Goal: Task Accomplishment & Management: Use online tool/utility

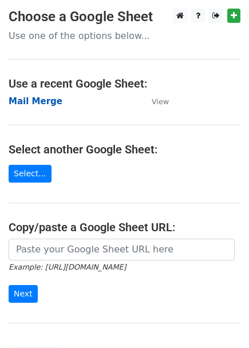
click at [19, 102] on strong "Mail Merge" at bounding box center [36, 101] width 54 height 10
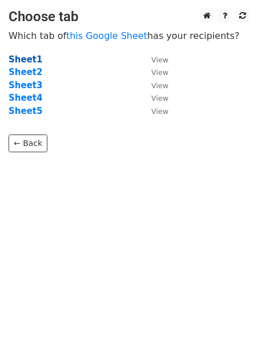
click at [20, 62] on strong "Sheet1" at bounding box center [26, 59] width 34 height 10
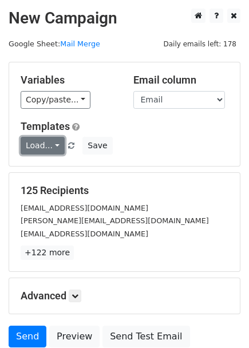
click at [45, 149] on link "Load..." at bounding box center [43, 146] width 44 height 18
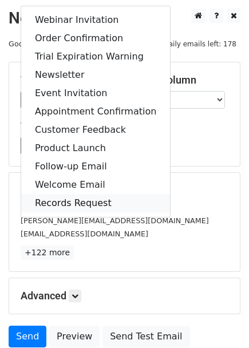
click at [57, 202] on link "Records Request" at bounding box center [95, 203] width 149 height 18
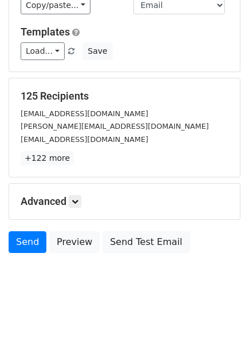
scroll to position [97, 0]
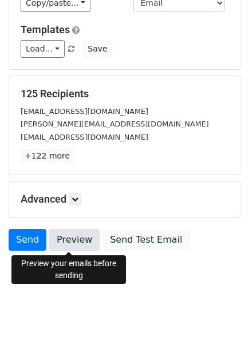
click at [84, 241] on link "Preview" at bounding box center [74, 240] width 50 height 22
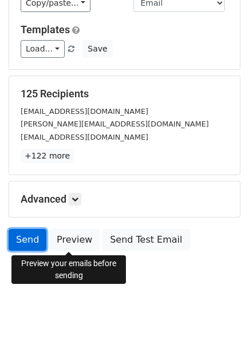
click at [25, 238] on link "Send" at bounding box center [28, 240] width 38 height 22
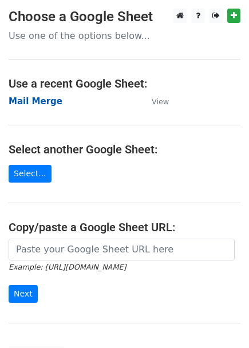
click at [23, 103] on strong "Mail Merge" at bounding box center [36, 101] width 54 height 10
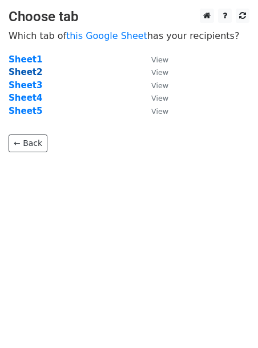
click at [25, 72] on strong "Sheet2" at bounding box center [26, 72] width 34 height 10
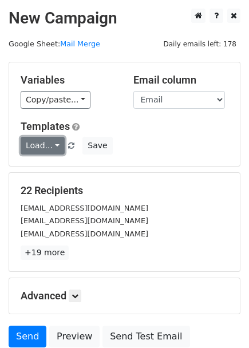
click at [49, 148] on link "Load..." at bounding box center [43, 146] width 44 height 18
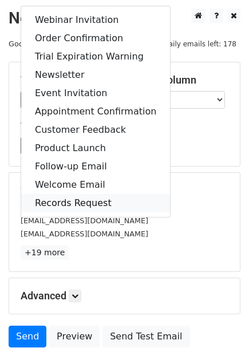
click at [55, 201] on link "Records Request" at bounding box center [95, 203] width 149 height 18
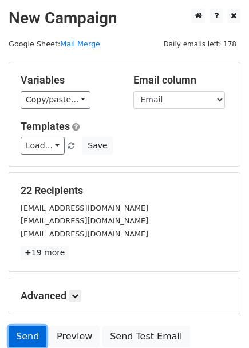
click at [21, 334] on link "Send" at bounding box center [28, 336] width 38 height 22
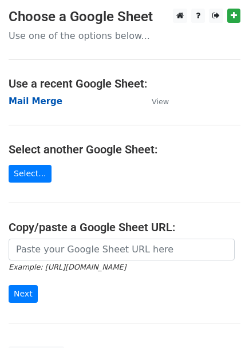
click at [43, 102] on strong "Mail Merge" at bounding box center [36, 101] width 54 height 10
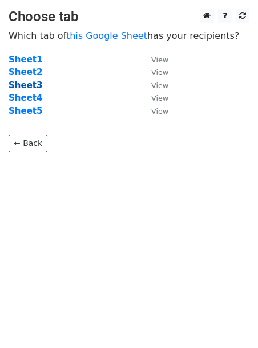
click at [27, 86] on strong "Sheet3" at bounding box center [26, 85] width 34 height 10
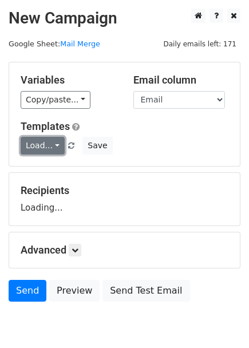
click at [43, 144] on link "Load..." at bounding box center [43, 146] width 44 height 18
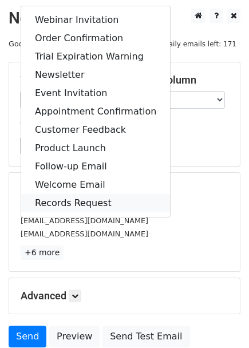
click at [54, 201] on link "Records Request" at bounding box center [95, 203] width 149 height 18
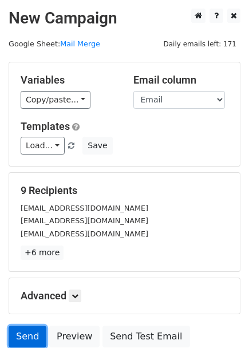
click at [33, 333] on link "Send" at bounding box center [28, 336] width 38 height 22
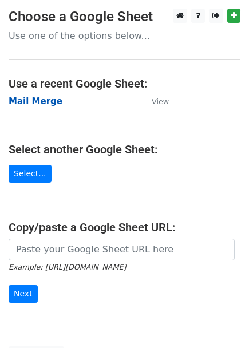
click at [19, 106] on strong "Mail Merge" at bounding box center [36, 101] width 54 height 10
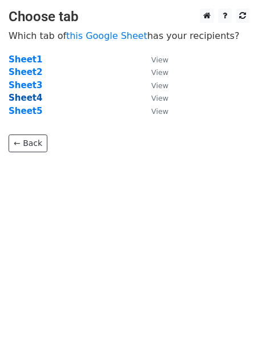
click at [19, 100] on strong "Sheet4" at bounding box center [26, 98] width 34 height 10
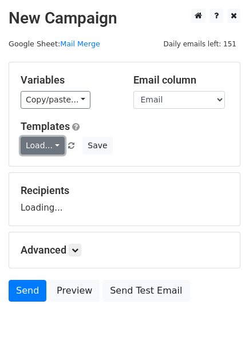
click at [49, 147] on link "Load..." at bounding box center [43, 146] width 44 height 18
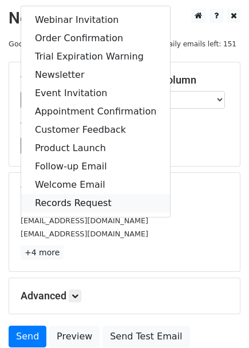
click at [57, 202] on link "Records Request" at bounding box center [95, 203] width 149 height 18
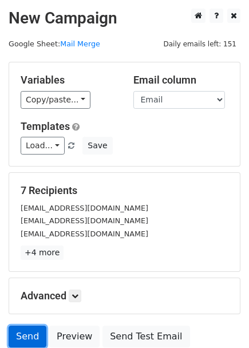
click at [27, 333] on link "Send" at bounding box center [28, 336] width 38 height 22
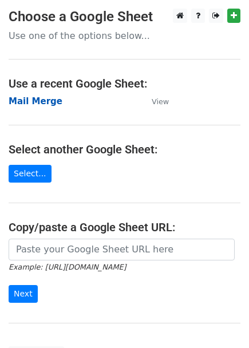
click at [43, 102] on strong "Mail Merge" at bounding box center [36, 101] width 54 height 10
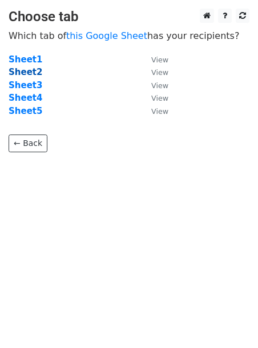
click at [26, 72] on strong "Sheet2" at bounding box center [26, 72] width 34 height 10
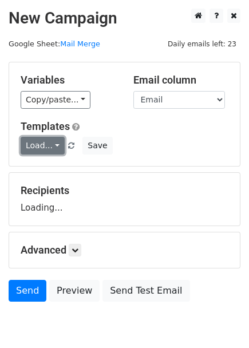
click at [45, 143] on link "Load..." at bounding box center [43, 146] width 44 height 18
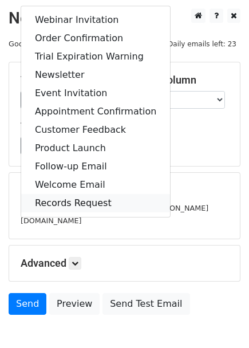
click at [57, 198] on link "Records Request" at bounding box center [95, 203] width 149 height 18
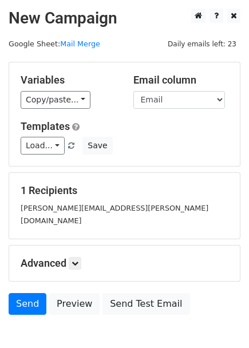
click at [7, 293] on div "Send Preview Send Test Email" at bounding box center [124, 306] width 249 height 27
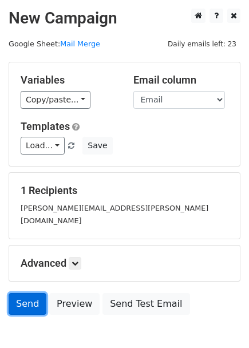
click at [19, 293] on link "Send" at bounding box center [28, 304] width 38 height 22
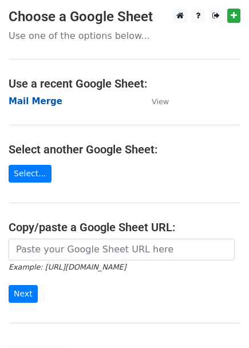
click at [39, 106] on strong "Mail Merge" at bounding box center [36, 101] width 54 height 10
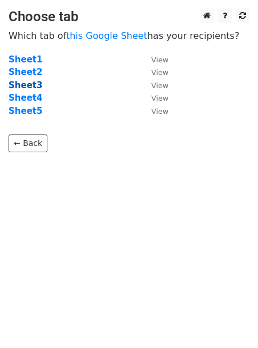
click at [27, 83] on strong "Sheet3" at bounding box center [26, 85] width 34 height 10
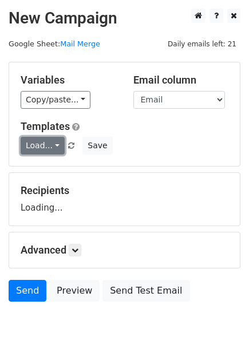
click at [54, 145] on link "Load..." at bounding box center [43, 146] width 44 height 18
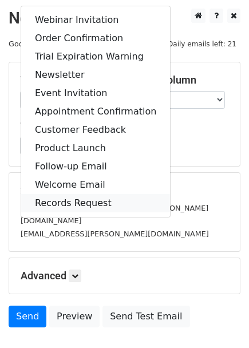
click at [52, 198] on link "Records Request" at bounding box center [95, 203] width 149 height 18
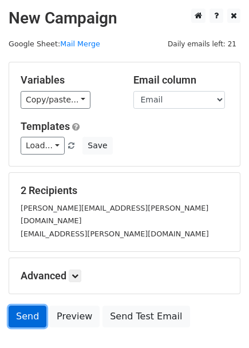
click at [27, 312] on link "Send" at bounding box center [28, 316] width 38 height 22
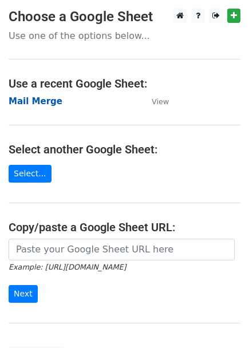
click at [39, 106] on strong "Mail Merge" at bounding box center [36, 101] width 54 height 10
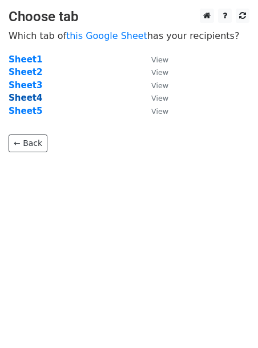
click at [27, 101] on strong "Sheet4" at bounding box center [26, 98] width 34 height 10
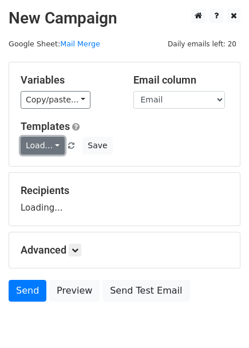
click at [38, 149] on link "Load..." at bounding box center [43, 146] width 44 height 18
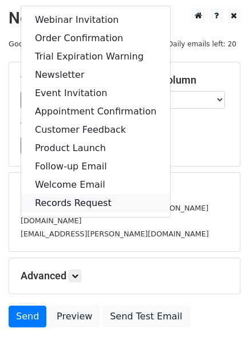
click at [53, 198] on link "Records Request" at bounding box center [95, 203] width 149 height 18
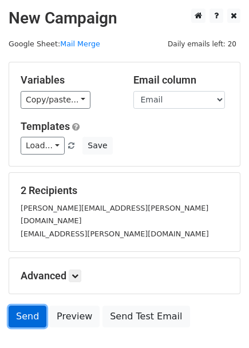
click at [27, 307] on link "Send" at bounding box center [28, 316] width 38 height 22
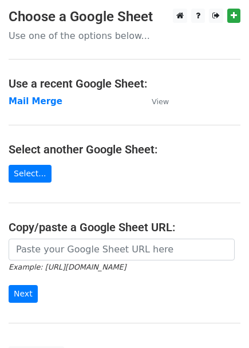
click at [33, 108] on main "Choose a Google Sheet Use one of the options below... Use a recent Google Sheet…" at bounding box center [124, 186] width 249 height 355
click at [31, 102] on strong "Mail Merge" at bounding box center [36, 101] width 54 height 10
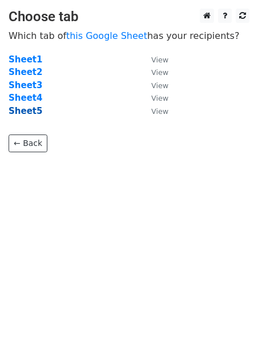
click at [29, 109] on strong "Sheet5" at bounding box center [26, 111] width 34 height 10
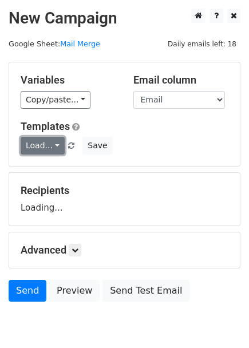
click at [43, 145] on link "Load..." at bounding box center [43, 146] width 44 height 18
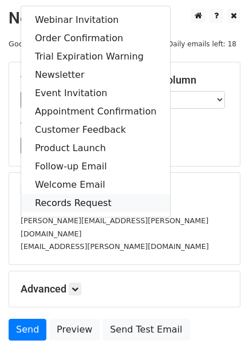
click at [62, 205] on link "Records Request" at bounding box center [95, 203] width 149 height 18
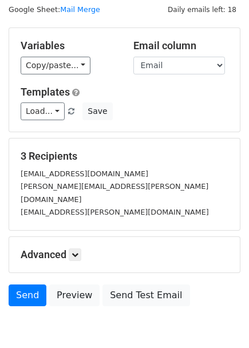
scroll to position [63, 0]
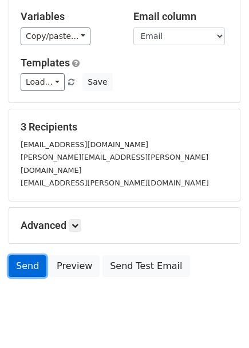
click at [33, 257] on link "Send" at bounding box center [28, 266] width 38 height 22
